Goal: Task Accomplishment & Management: Manage account settings

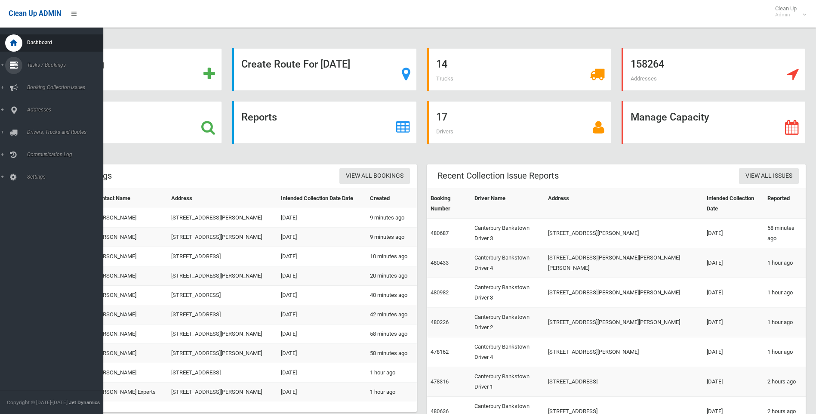
click at [13, 62] on icon at bounding box center [14, 65] width 8 height 17
click at [33, 127] on span "Search" at bounding box center [64, 128] width 78 height 6
click at [14, 111] on icon at bounding box center [14, 109] width 8 height 17
click at [23, 126] on link "All Addresses" at bounding box center [55, 125] width 110 height 12
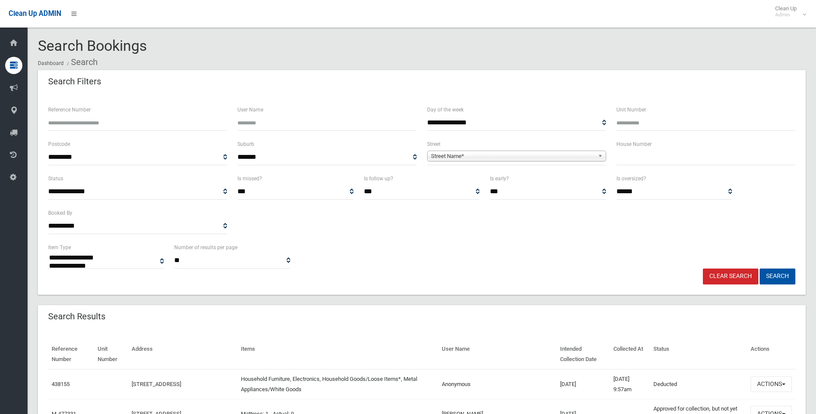
select select
click at [676, 155] on input "text" at bounding box center [705, 157] width 179 height 16
type input "***"
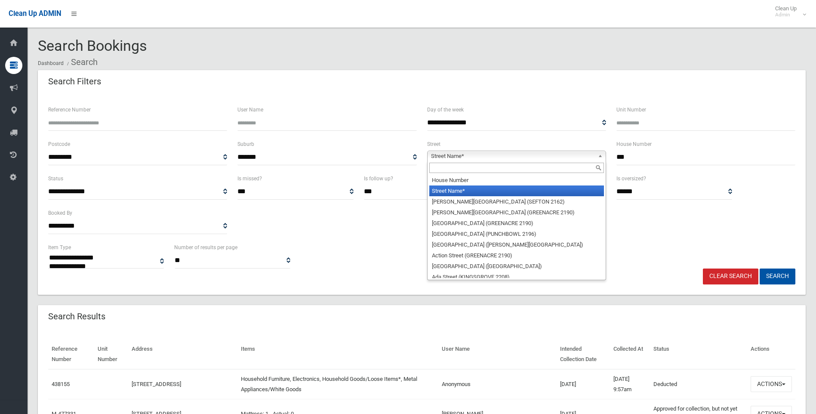
click at [453, 156] on span "Street Name*" at bounding box center [512, 156] width 163 height 10
click at [456, 167] on input "text" at bounding box center [516, 168] width 175 height 10
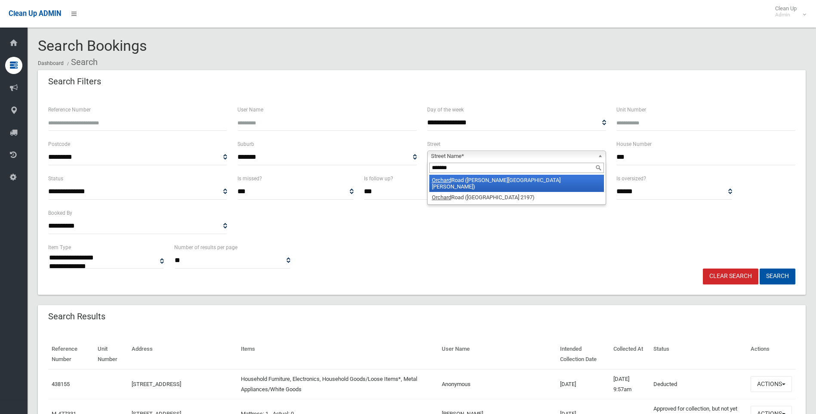
type input "*******"
click at [481, 180] on li "Orchard Road (CHESTER HILL 2162)" at bounding box center [516, 183] width 175 height 17
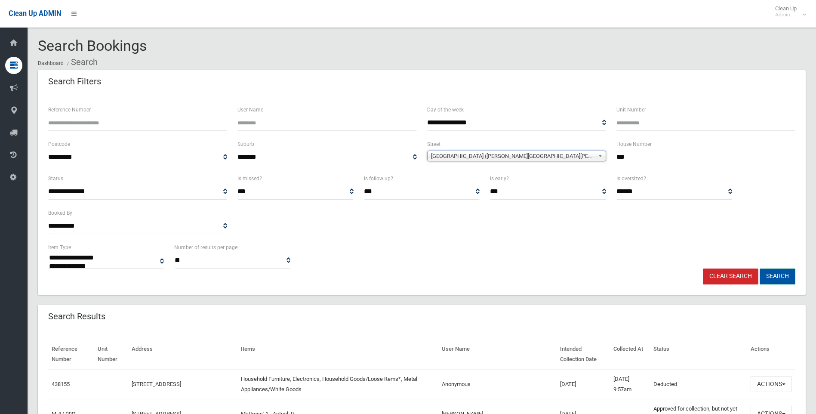
click at [774, 277] on button "Search" at bounding box center [777, 276] width 36 height 16
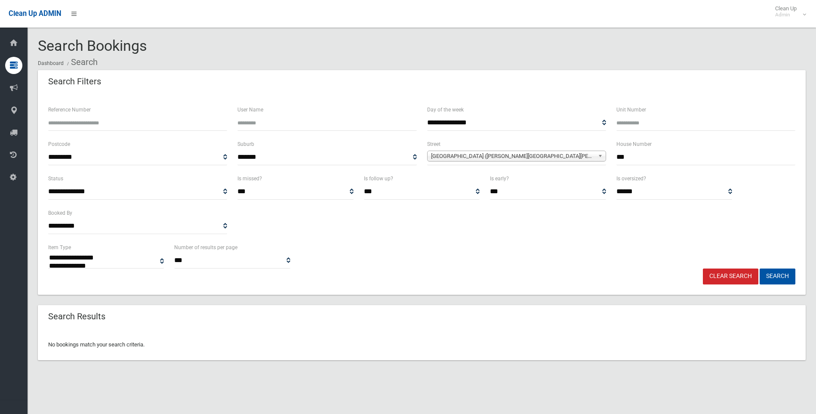
select select
click at [654, 161] on input "***" at bounding box center [705, 157] width 179 height 16
type input "*******"
click at [789, 273] on button "Search" at bounding box center [777, 276] width 36 height 16
select select
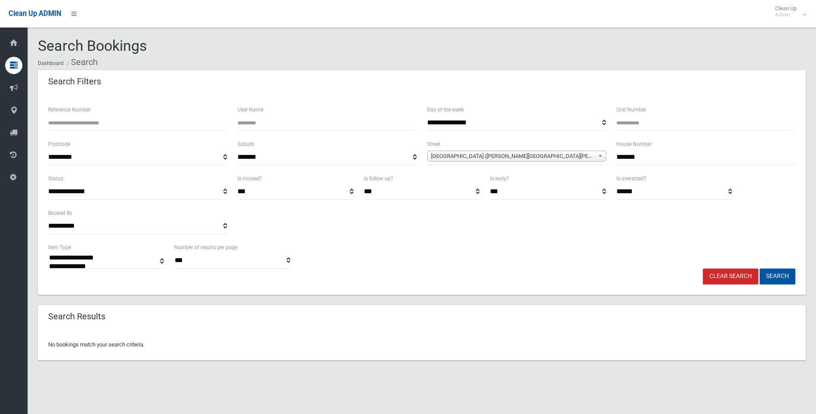
click at [703, 274] on link "Clear Search" at bounding box center [730, 276] width 55 height 16
click at [711, 275] on link "Clear Search" at bounding box center [730, 276] width 55 height 16
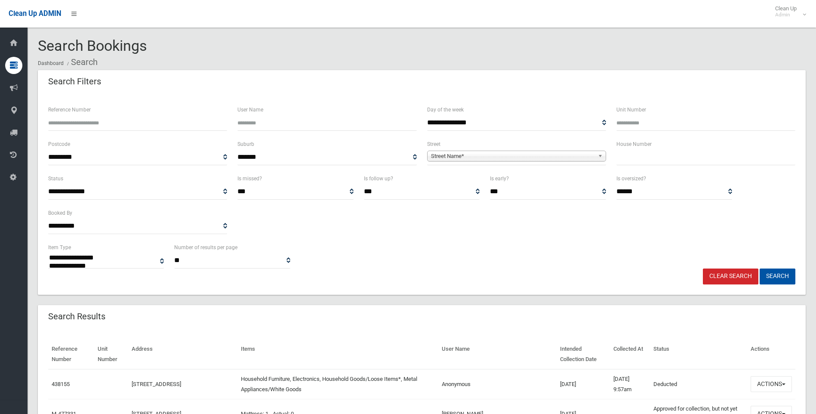
select select
click at [645, 153] on input "text" at bounding box center [705, 157] width 179 height 16
type input "*"
click at [455, 150] on span "**********" at bounding box center [516, 157] width 179 height 16
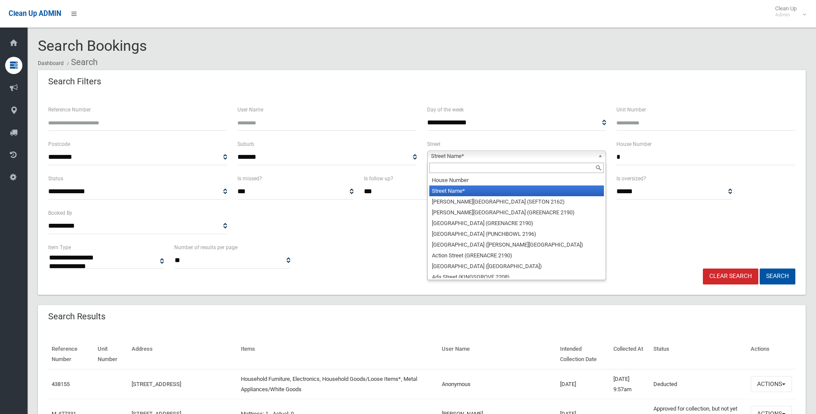
click at [456, 160] on span "Street Name*" at bounding box center [512, 156] width 163 height 10
click at [446, 175] on div at bounding box center [516, 168] width 178 height 14
click at [454, 164] on input "text" at bounding box center [516, 168] width 175 height 10
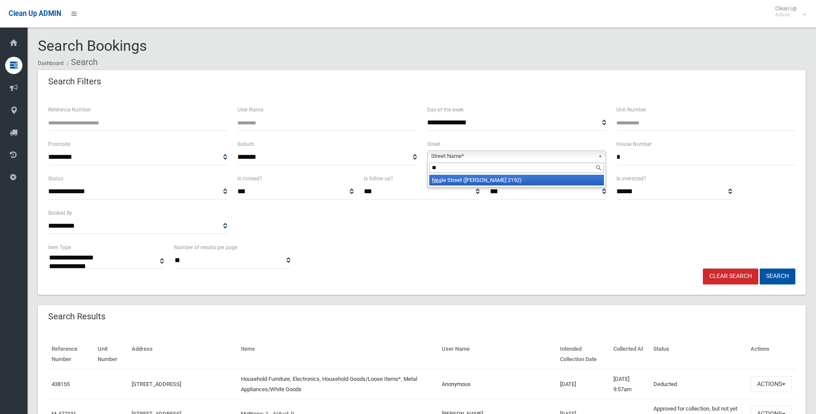
type input "*"
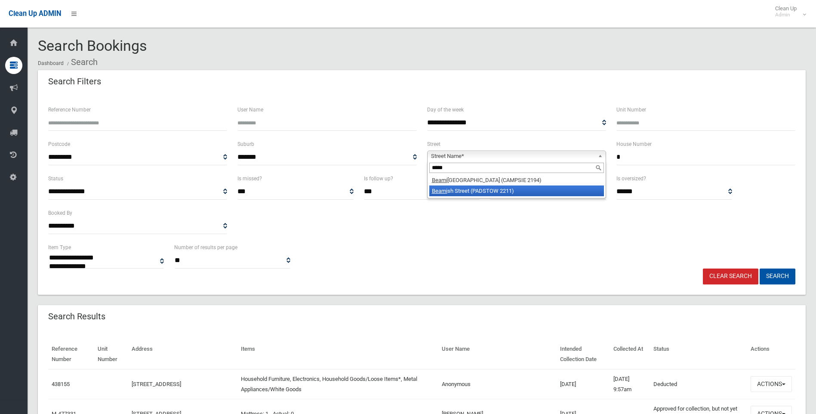
type input "*****"
click at [494, 190] on li "Beami sh Street (PADSTOW 2211)" at bounding box center [516, 190] width 175 height 11
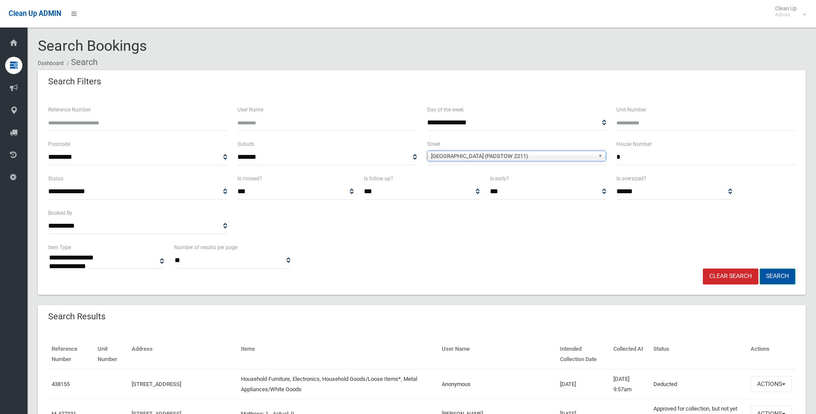
click at [779, 274] on button "Search" at bounding box center [777, 276] width 36 height 16
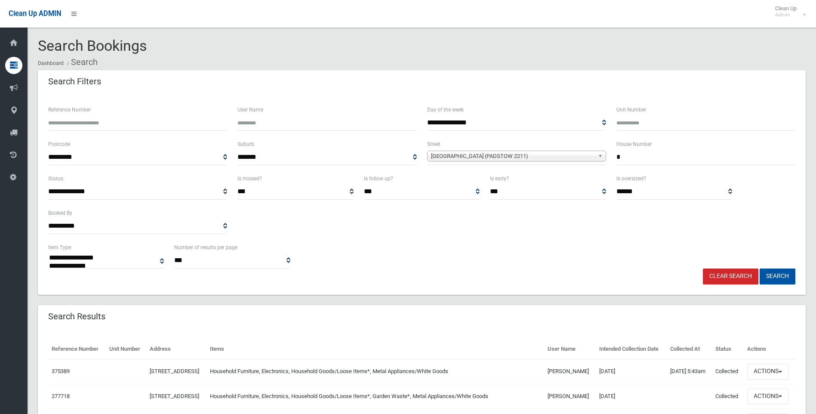
select select
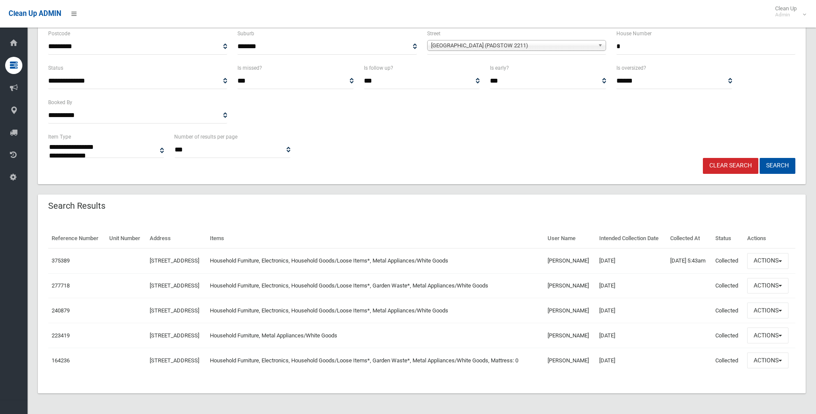
scroll to position [145, 0]
click at [781, 260] on span "button" at bounding box center [779, 261] width 3 height 2
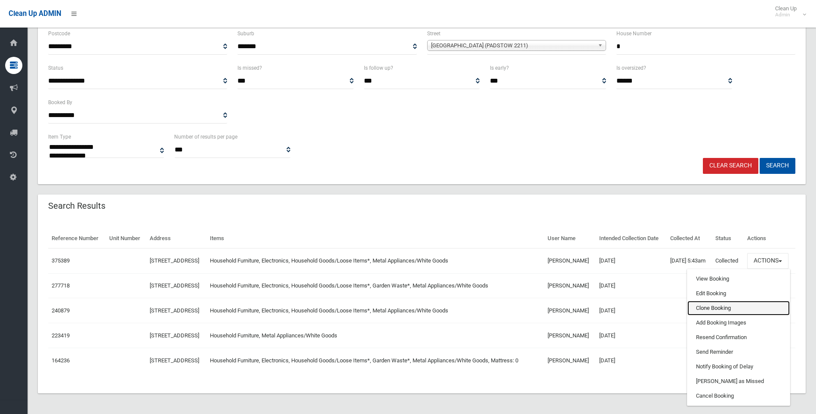
click at [714, 301] on link "Clone Booking" at bounding box center [738, 308] width 102 height 15
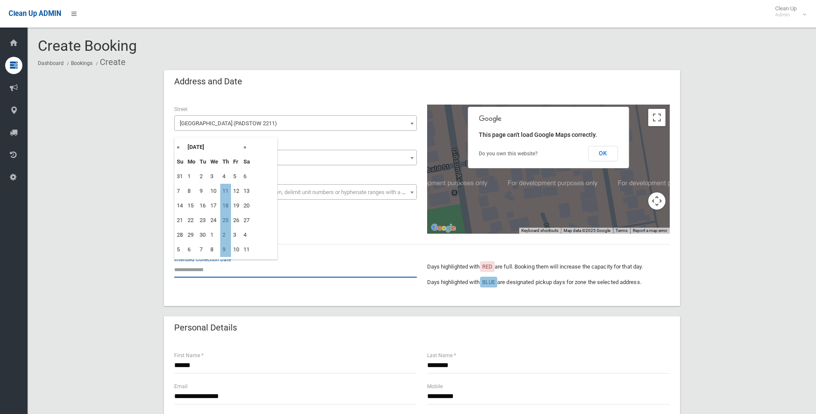
click at [214, 273] on input "text" at bounding box center [295, 269] width 243 height 16
click at [228, 191] on td "11" at bounding box center [225, 191] width 11 height 15
type input "**********"
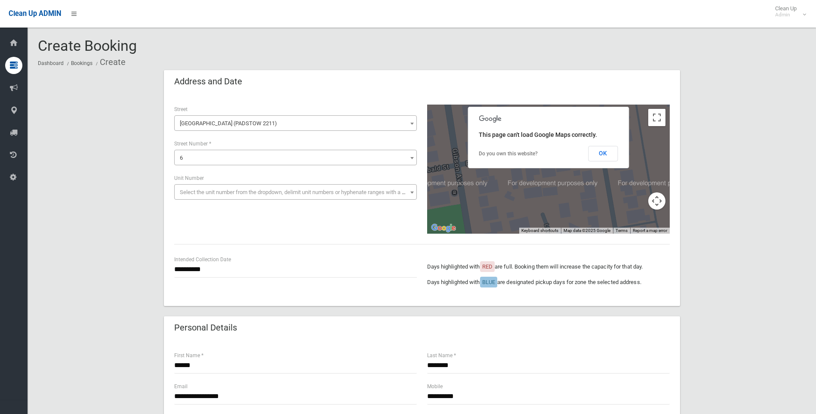
scroll to position [43, 0]
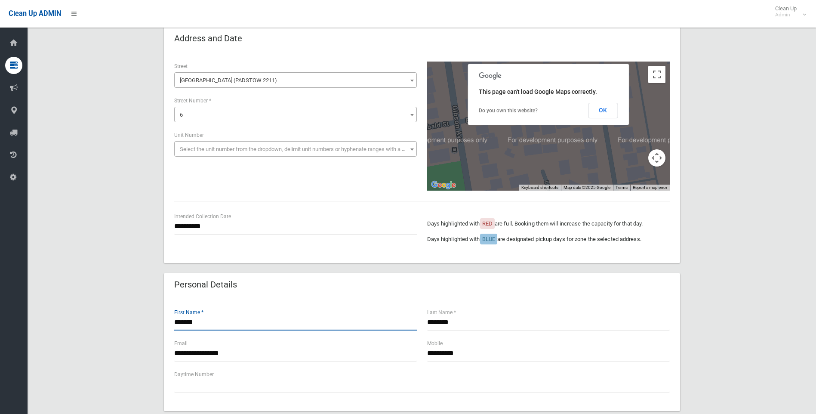
type input "*******"
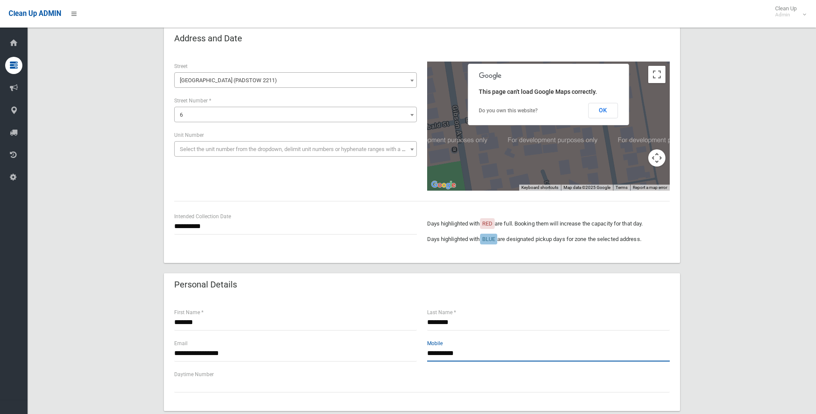
click at [441, 352] on input "**********" at bounding box center [548, 353] width 243 height 16
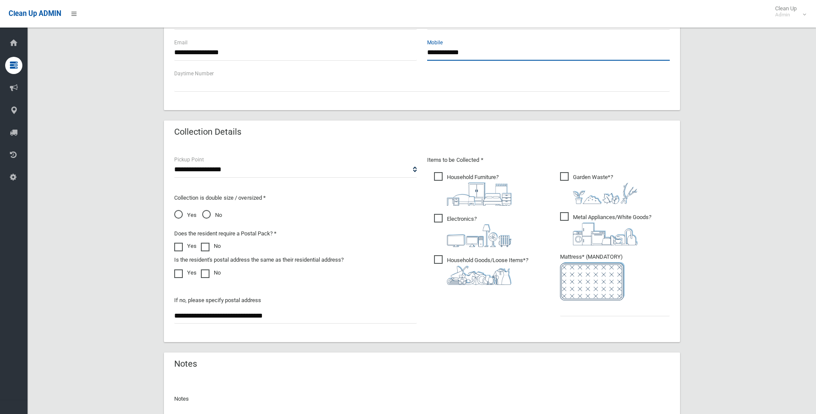
scroll to position [344, 0]
type input "**********"
drag, startPoint x: 309, startPoint y: 313, endPoint x: 93, endPoint y: 310, distance: 215.9
click at [94, 316] on div "**********" at bounding box center [422, 101] width 768 height 750
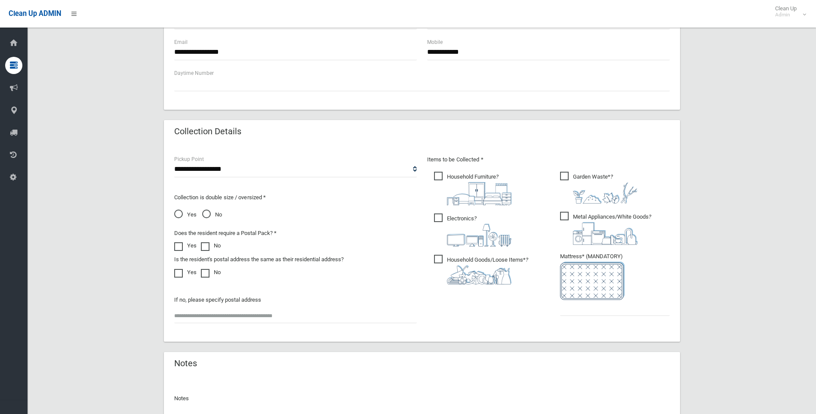
click at [568, 178] on span "Garden Waste* ?" at bounding box center [598, 188] width 77 height 32
click at [602, 309] on input "text" at bounding box center [615, 308] width 110 height 16
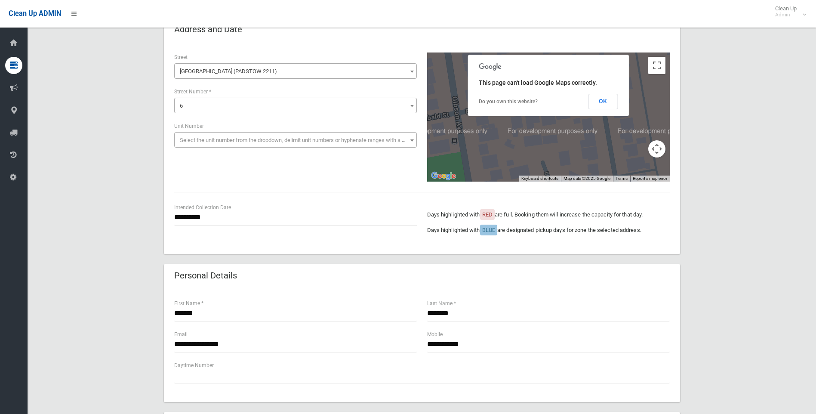
scroll to position [0, 0]
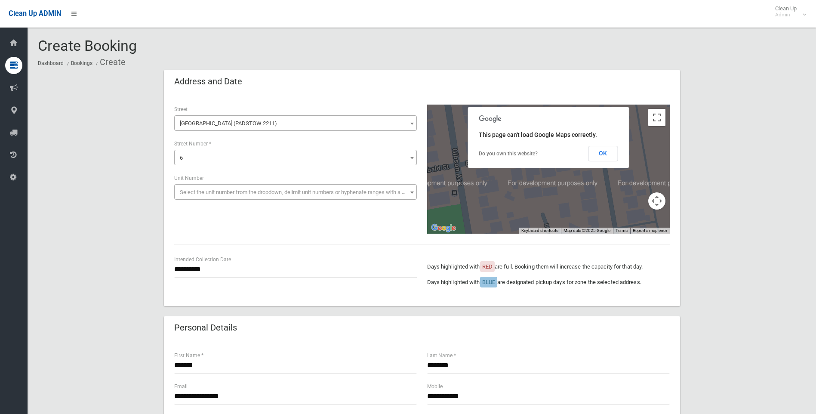
type input "*"
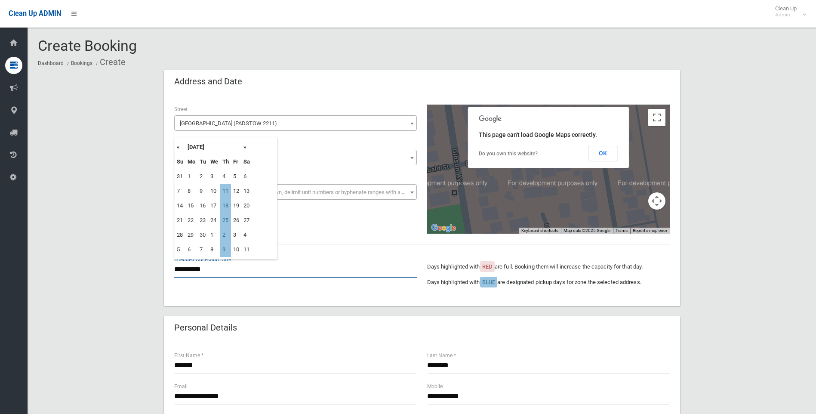
click at [196, 272] on input "**********" at bounding box center [295, 269] width 243 height 16
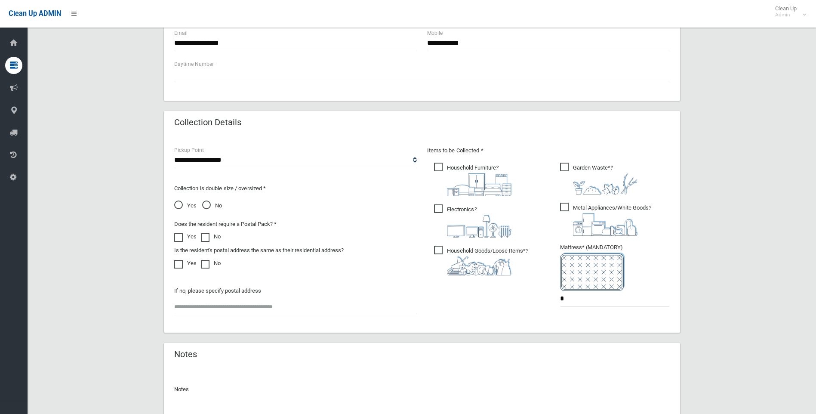
scroll to position [437, 0]
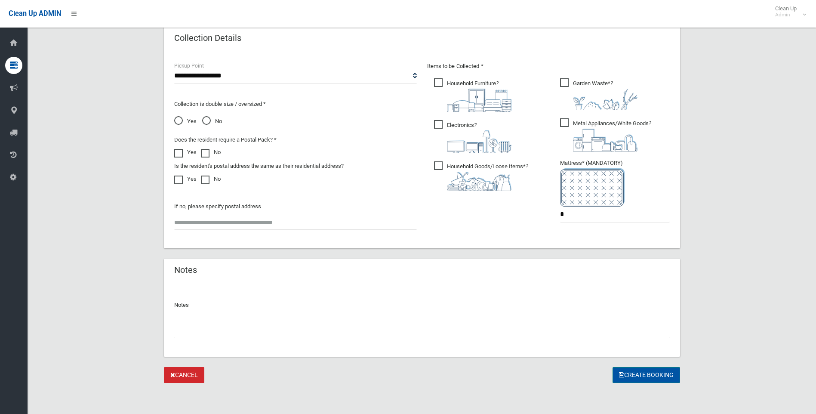
click at [642, 376] on button "Create Booking" at bounding box center [646, 375] width 68 height 16
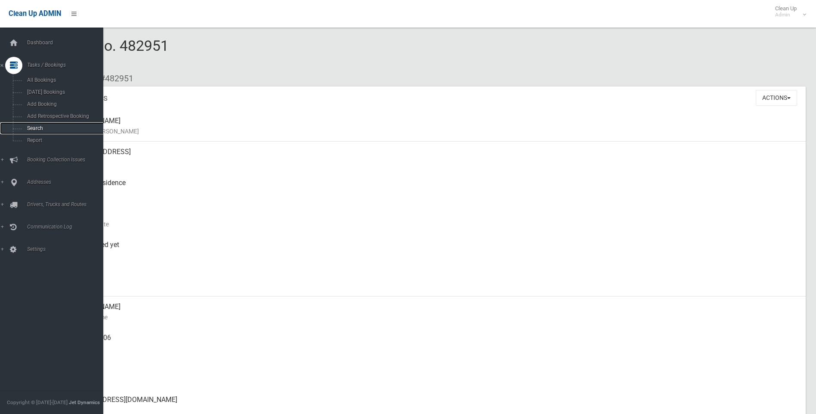
click at [43, 129] on span "Search" at bounding box center [64, 128] width 78 height 6
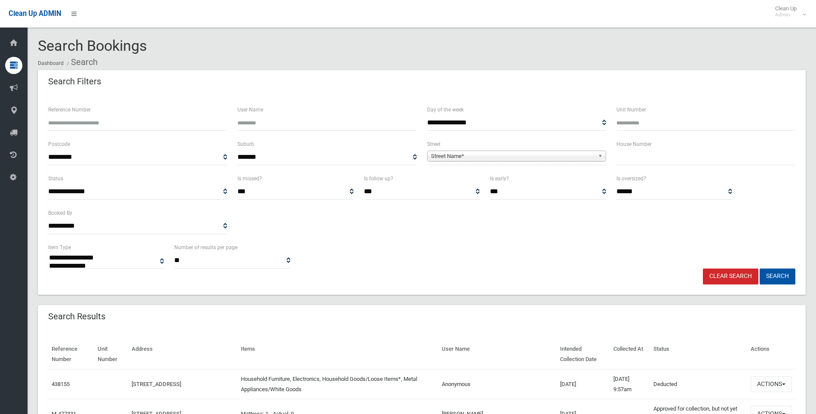
select select
click at [639, 156] on input "text" at bounding box center [705, 157] width 179 height 16
type input "***"
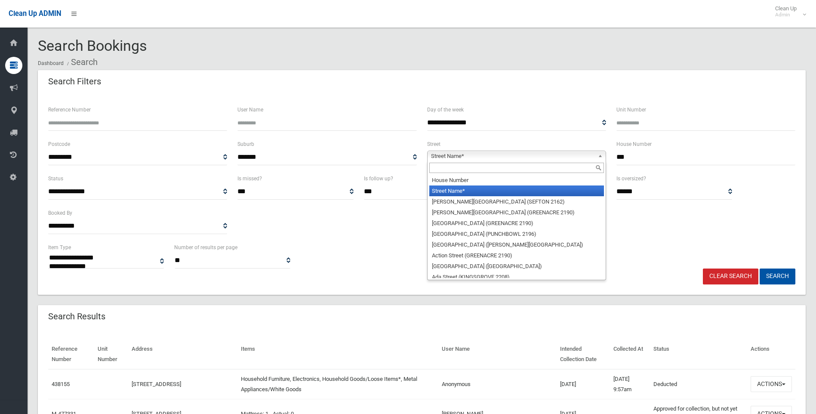
click at [534, 154] on span "Street Name*" at bounding box center [512, 156] width 163 height 10
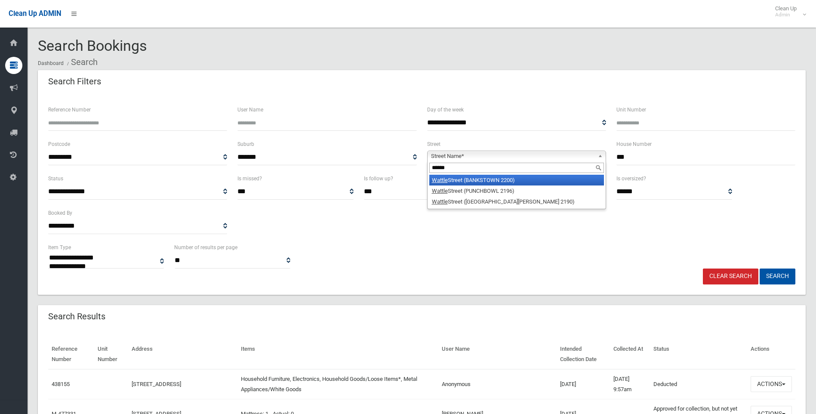
type input "******"
click at [516, 177] on li "Wattle Street (BANKSTOWN 2200)" at bounding box center [516, 180] width 175 height 11
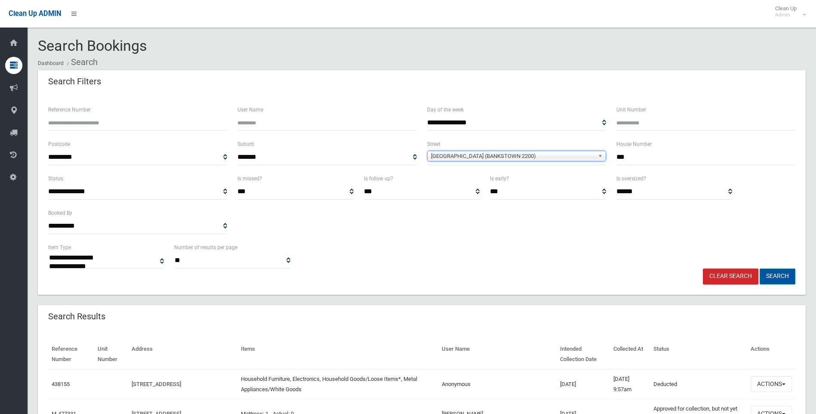
click at [772, 277] on button "Search" at bounding box center [777, 276] width 36 height 16
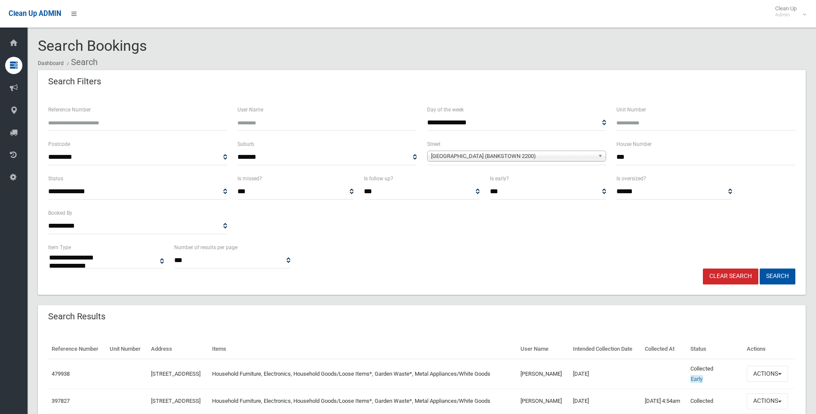
select select
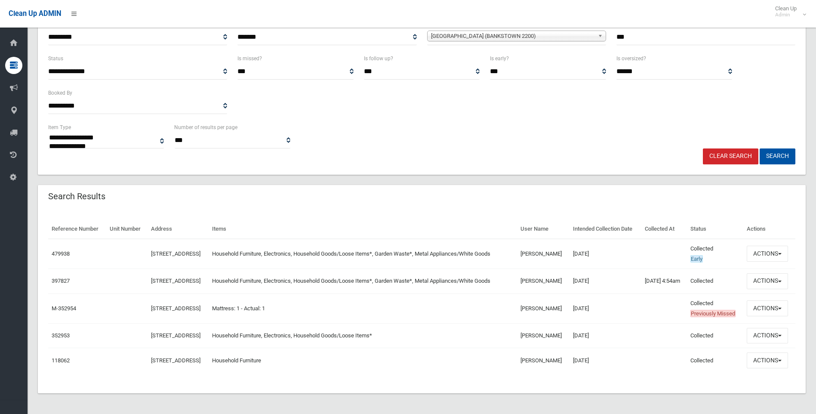
scroll to position [155, 0]
click at [55, 250] on link "479938" at bounding box center [61, 253] width 18 height 6
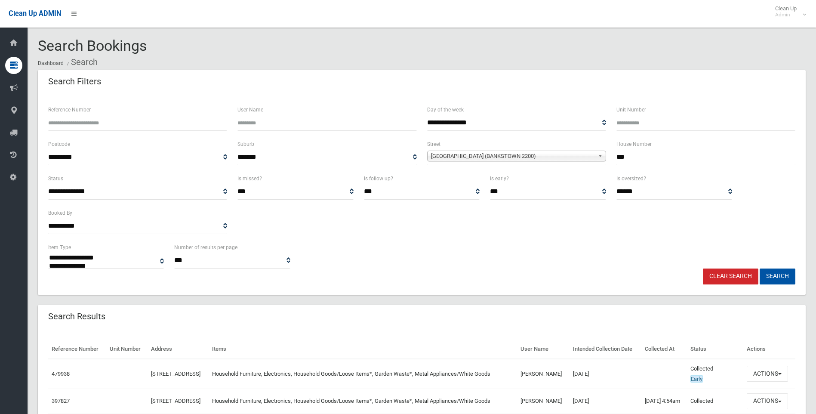
select select
click at [63, 377] on link "479938" at bounding box center [61, 373] width 18 height 6
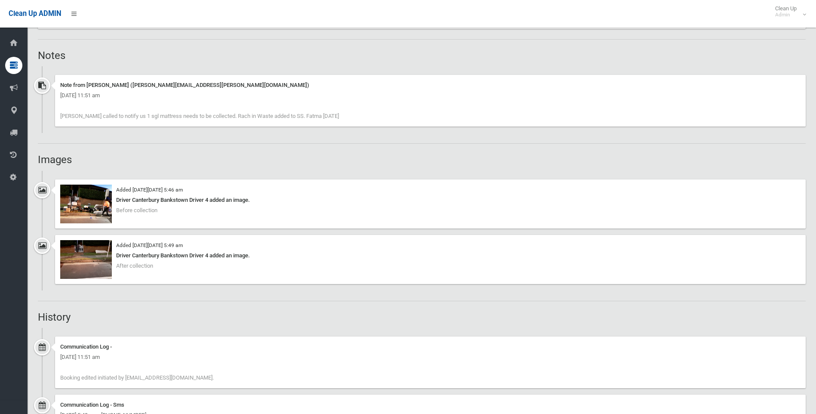
scroll to position [559, 0]
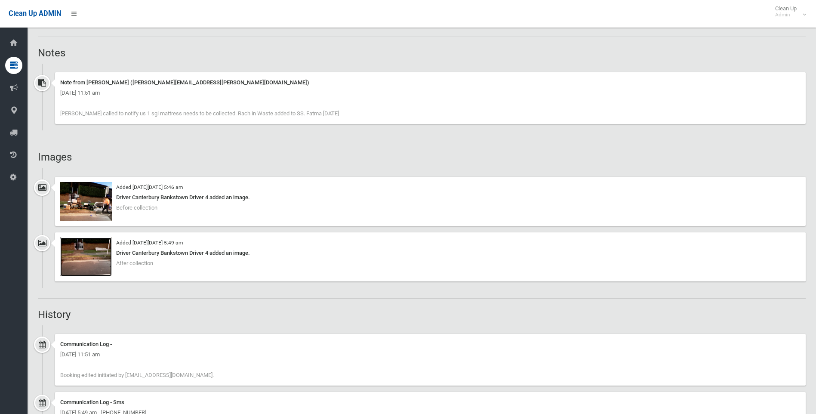
click at [85, 251] on img at bounding box center [86, 256] width 52 height 39
click at [90, 244] on img at bounding box center [86, 256] width 52 height 39
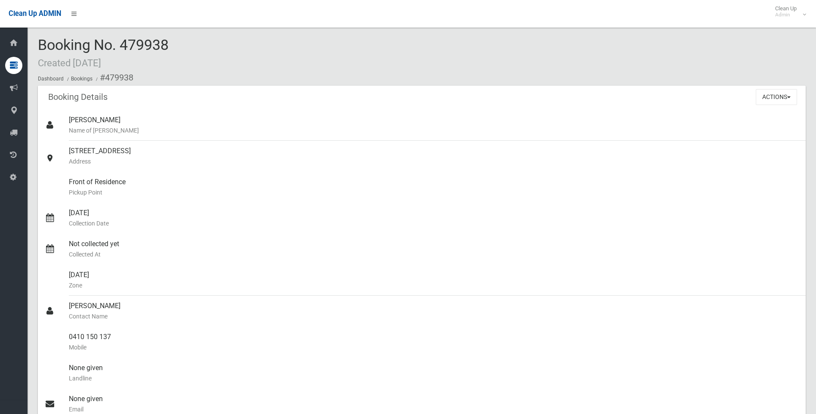
scroll to position [0, 0]
click at [780, 95] on button "Actions" at bounding box center [775, 98] width 41 height 16
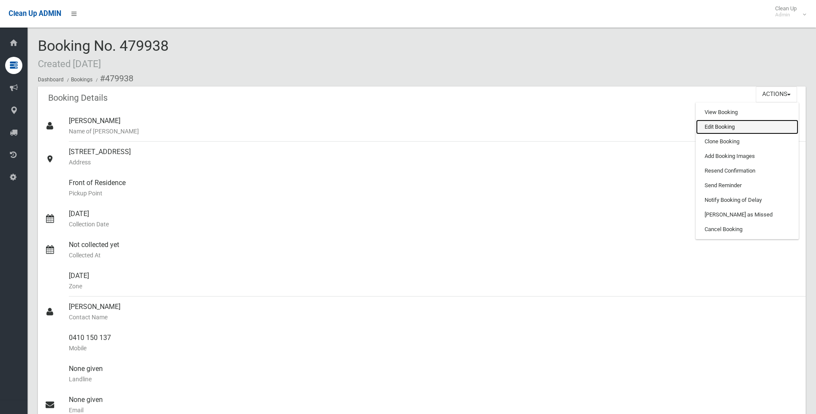
click at [726, 131] on link "Edit Booking" at bounding box center [747, 127] width 102 height 15
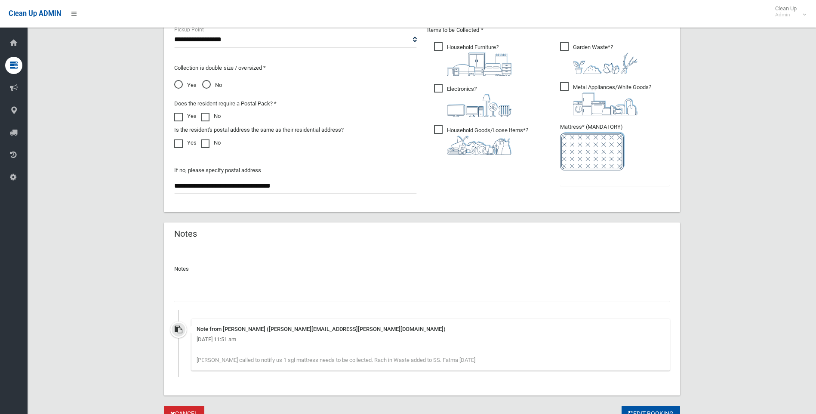
scroll to position [512, 0]
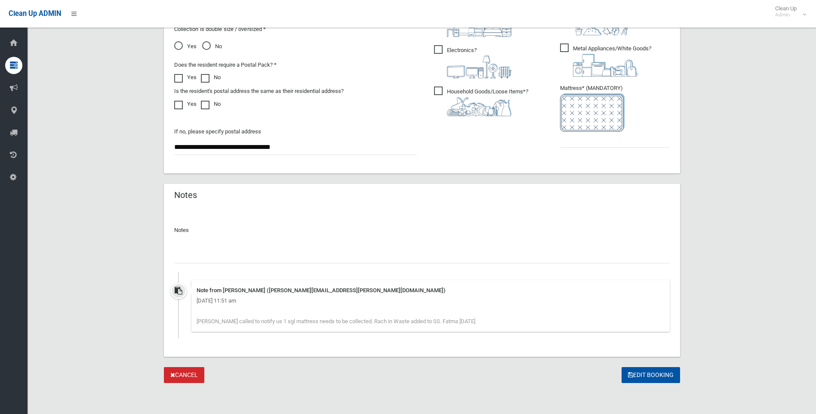
click at [236, 249] on input "text" at bounding box center [421, 255] width 495 height 16
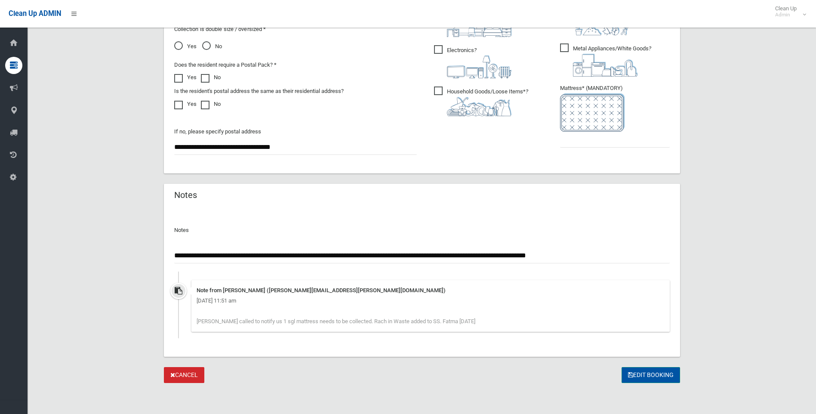
type input "**********"
click at [642, 371] on button "Edit Booking" at bounding box center [650, 375] width 58 height 16
click at [569, 144] on input "text" at bounding box center [615, 140] width 110 height 16
type input "*"
click at [654, 375] on button "Edit Booking" at bounding box center [650, 375] width 58 height 16
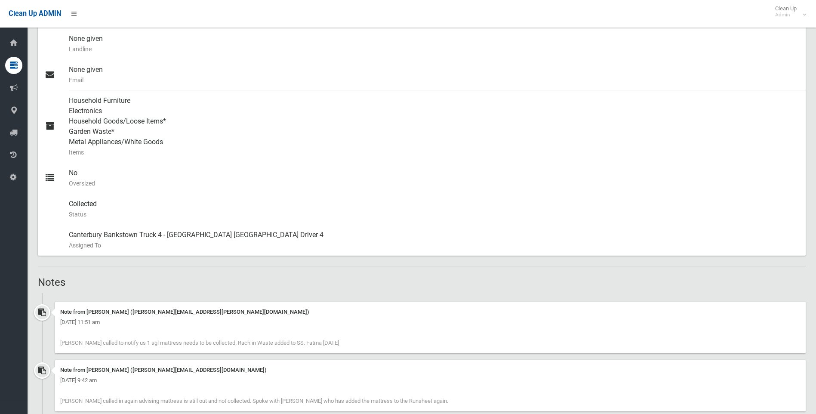
scroll to position [387, 0]
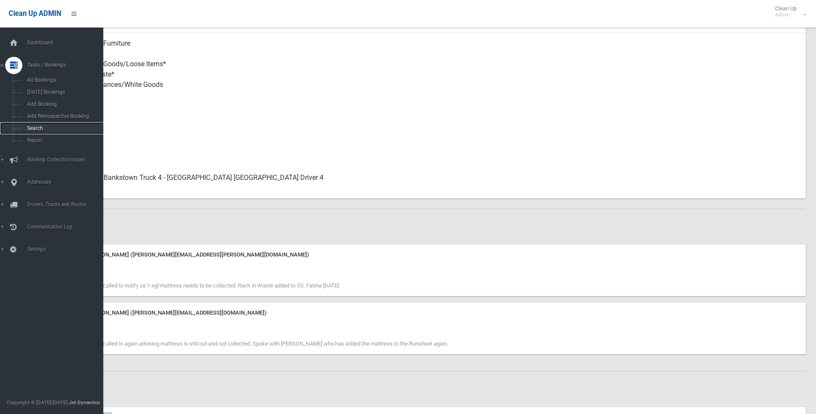
click at [32, 130] on span "Search" at bounding box center [64, 128] width 78 height 6
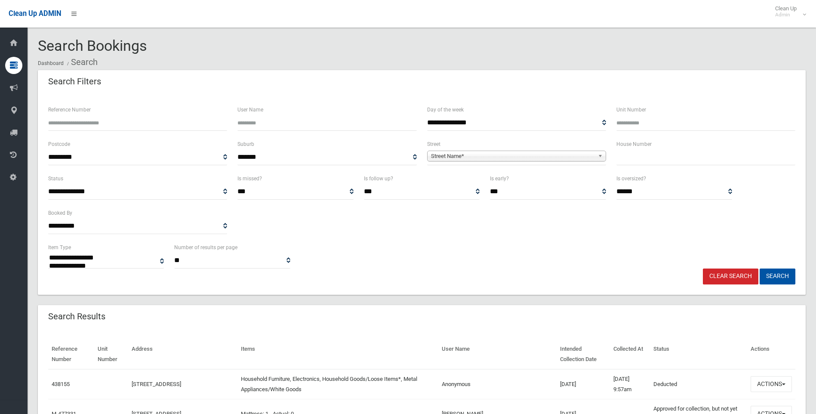
select select
